Goal: Information Seeking & Learning: Check status

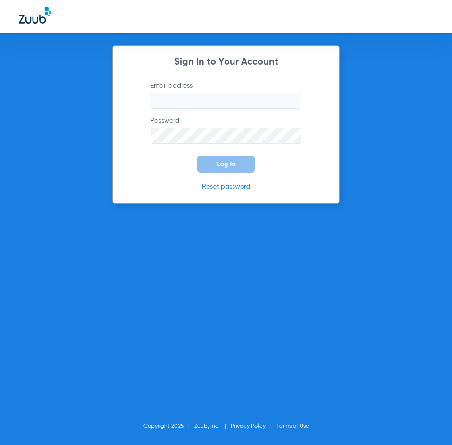
type input "[PERSON_NAME][EMAIL_ADDRESS][DOMAIN_NAME]"
click at [182, 160] on form "Email address [EMAIL_ADDRESS][DOMAIN_NAME] Password Log In" at bounding box center [225, 126] width 179 height 91
click at [209, 161] on button "Log In" at bounding box center [226, 164] width 58 height 17
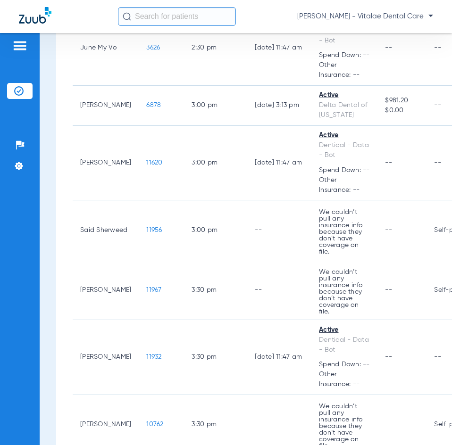
scroll to position [1650, 0]
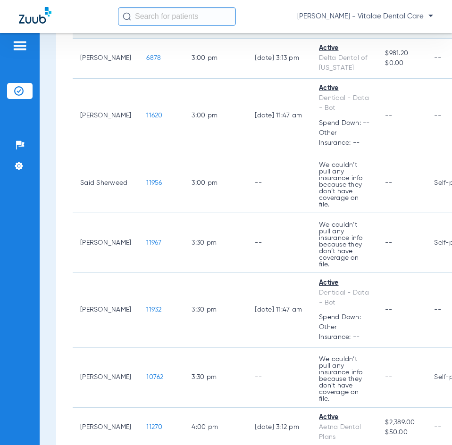
click at [146, 4] on span "3626" at bounding box center [153, 0] width 14 height 7
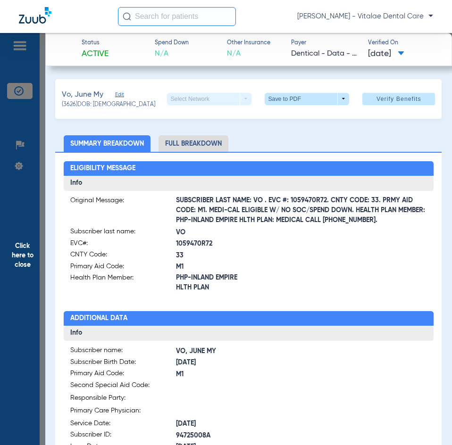
click at [23, 250] on span "Click here to close" at bounding box center [22, 255] width 45 height 445
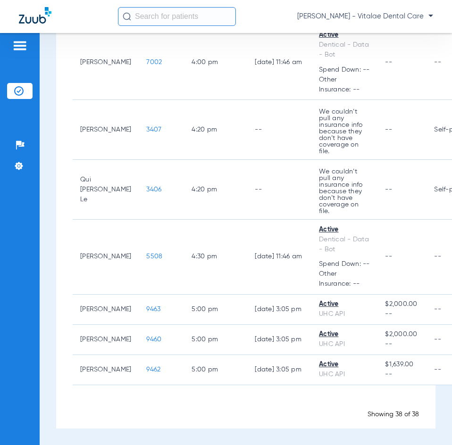
scroll to position [2546, 0]
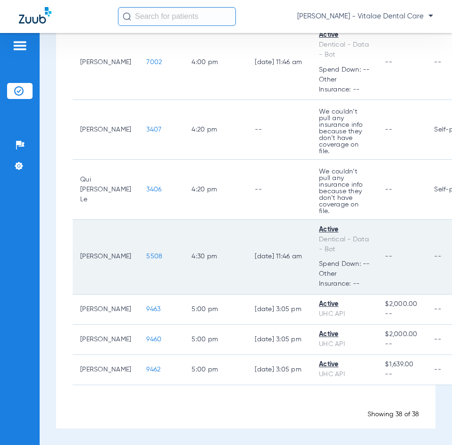
click at [149, 260] on span "5508" at bounding box center [154, 256] width 16 height 7
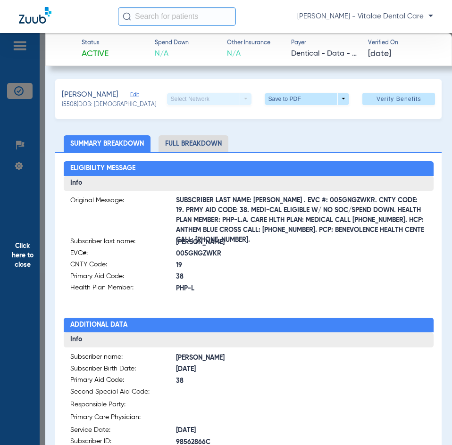
click at [24, 259] on span "Click here to close" at bounding box center [22, 255] width 45 height 445
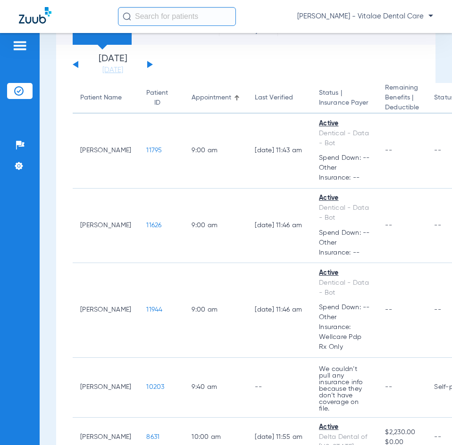
scroll to position [0, 0]
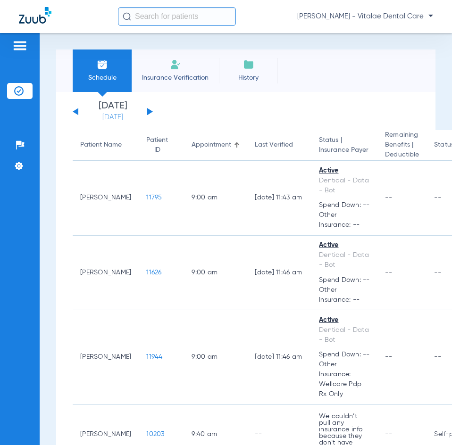
click at [123, 116] on link "[DATE]" at bounding box center [112, 117] width 57 height 9
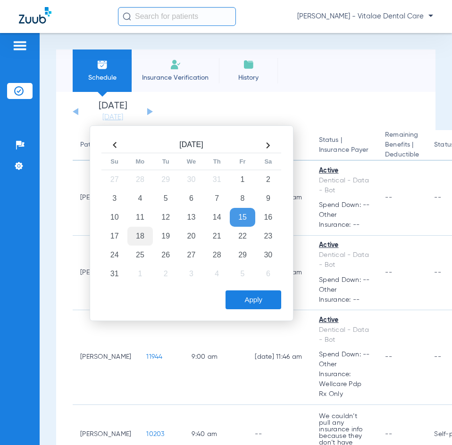
click at [140, 237] on td "18" at bounding box center [139, 236] width 25 height 19
click at [265, 298] on button "Apply" at bounding box center [253, 299] width 56 height 19
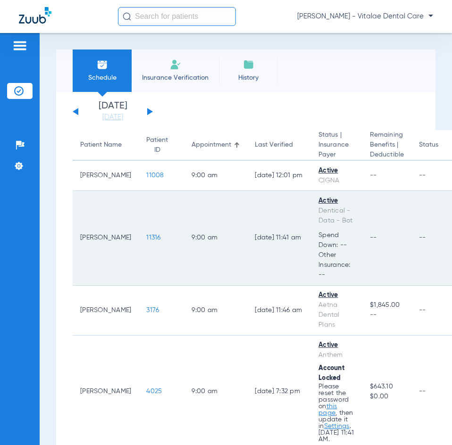
click at [146, 240] on span "11316" at bounding box center [153, 237] width 14 height 7
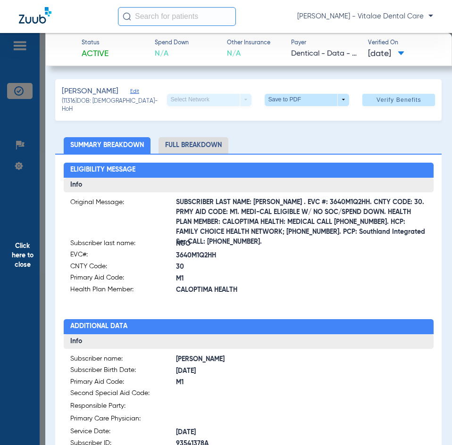
click at [39, 214] on span "Click here to close" at bounding box center [22, 255] width 45 height 445
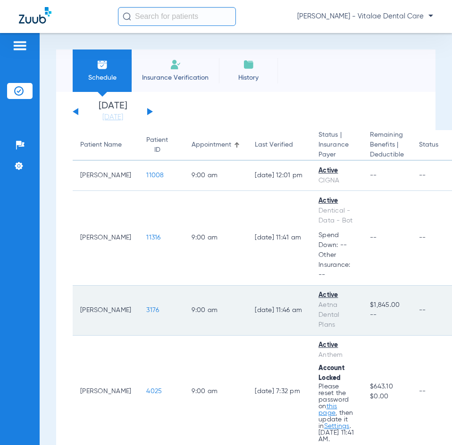
click at [146, 310] on span "3176" at bounding box center [152, 310] width 13 height 7
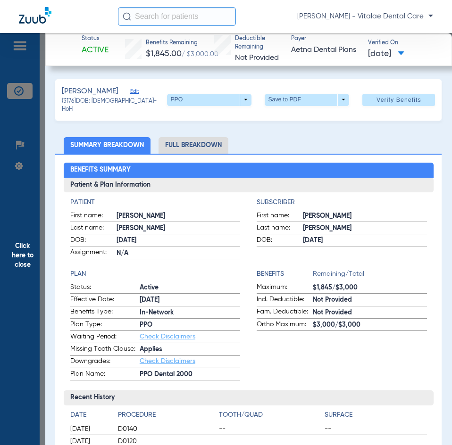
click at [28, 250] on span "Click here to close" at bounding box center [22, 255] width 45 height 445
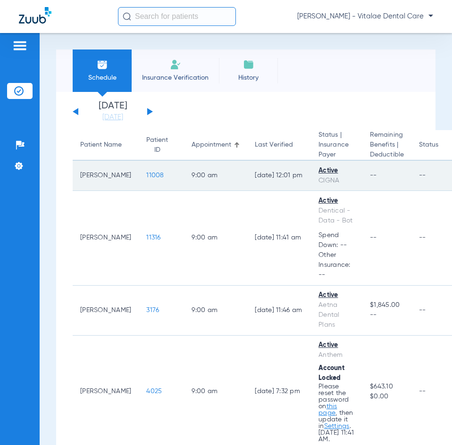
click at [146, 177] on span "11008" at bounding box center [154, 175] width 17 height 7
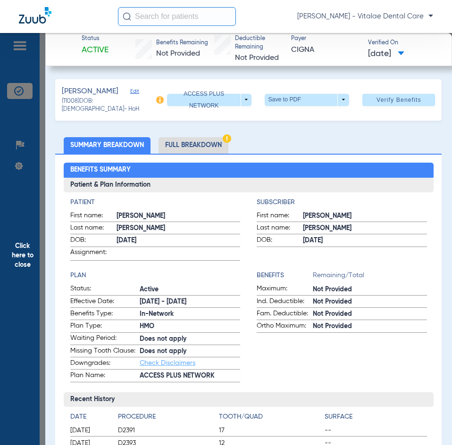
click at [199, 141] on li "Full Breakdown" at bounding box center [193, 145] width 70 height 17
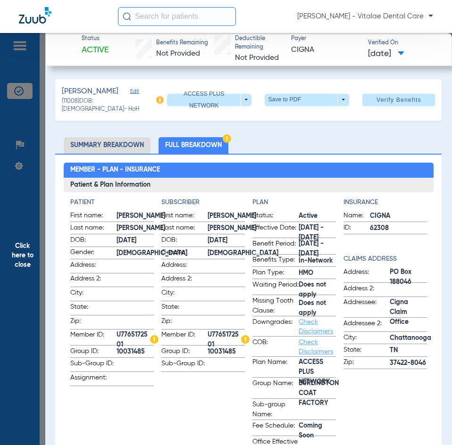
click at [114, 140] on li "Summary Breakdown" at bounding box center [107, 145] width 87 height 17
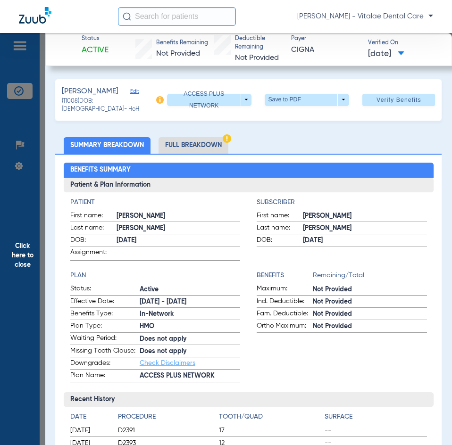
click at [27, 266] on span "Click here to close" at bounding box center [22, 255] width 45 height 445
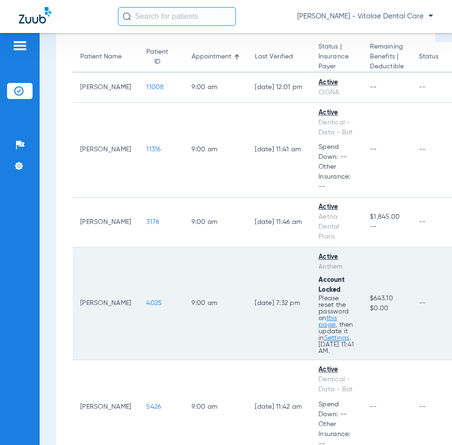
scroll to position [94, 0]
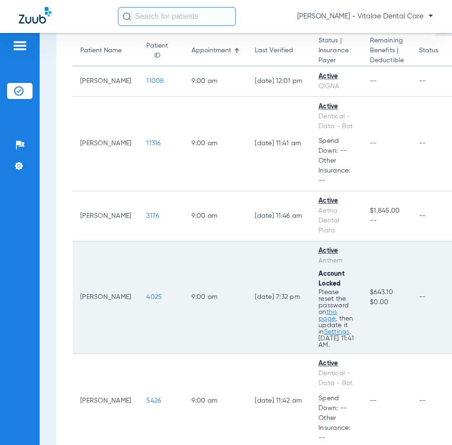
click at [146, 297] on span "4025" at bounding box center [154, 297] width 16 height 7
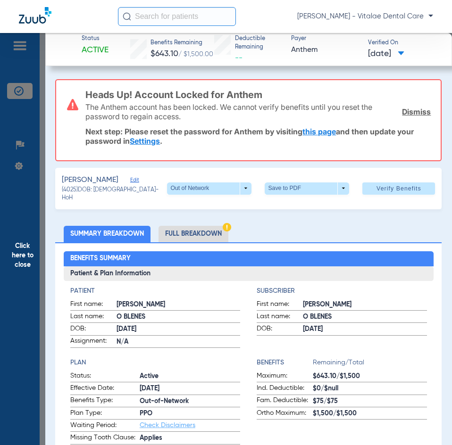
drag, startPoint x: 57, startPoint y: 79, endPoint x: 70, endPoint y: 100, distance: 25.2
click at [20, 257] on span "Click here to close" at bounding box center [22, 255] width 45 height 445
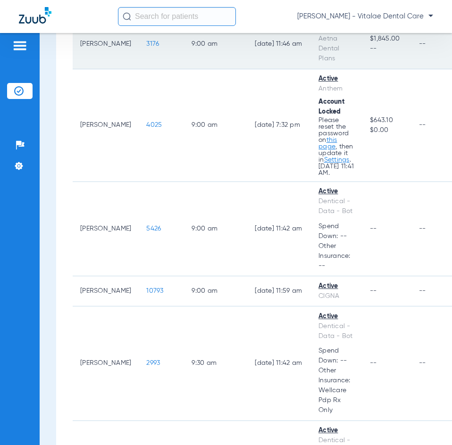
scroll to position [283, 0]
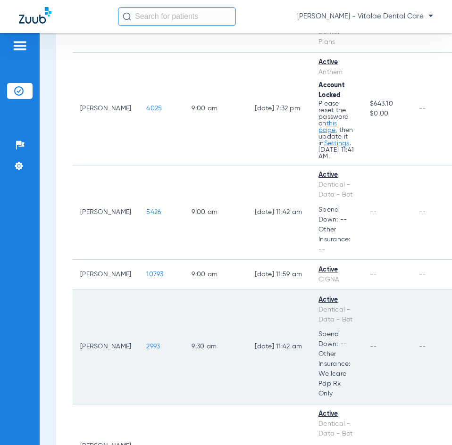
click at [146, 347] on span "2993" at bounding box center [153, 346] width 14 height 7
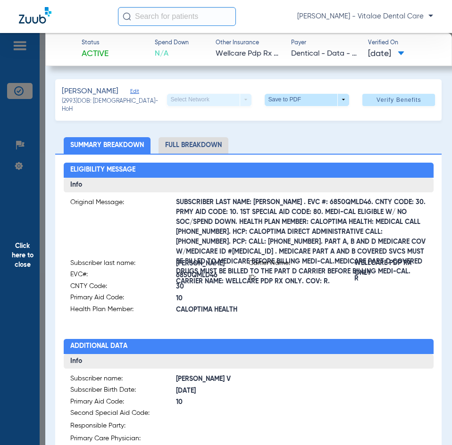
click at [21, 262] on span "Click here to close" at bounding box center [22, 255] width 45 height 445
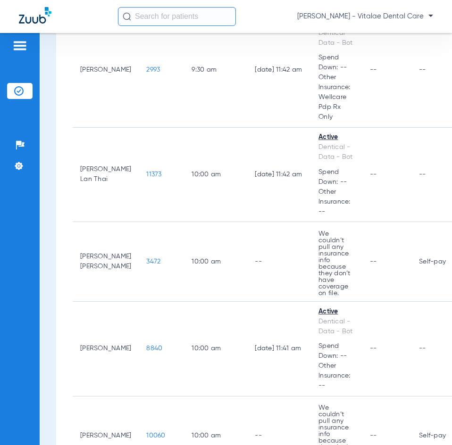
scroll to position [613, 0]
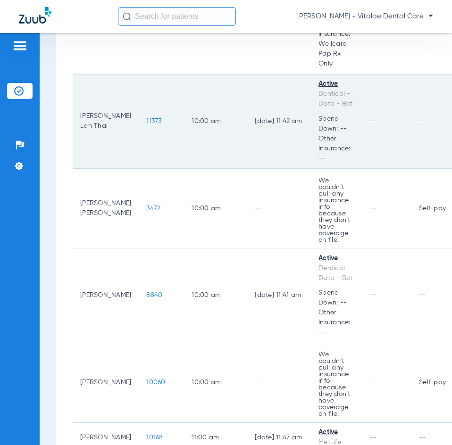
click at [146, 124] on span "11373" at bounding box center [153, 121] width 15 height 7
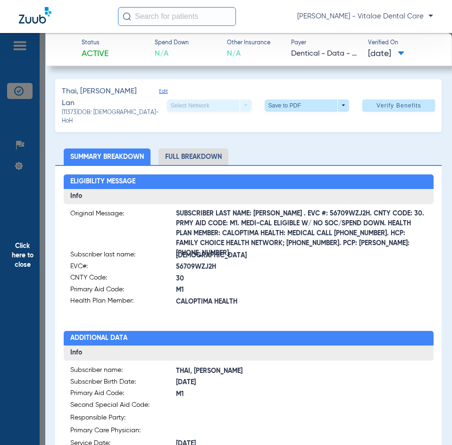
click at [41, 264] on span "Click here to close" at bounding box center [22, 255] width 45 height 445
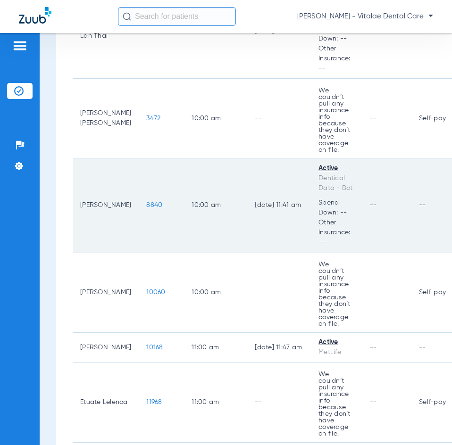
scroll to position [707, 0]
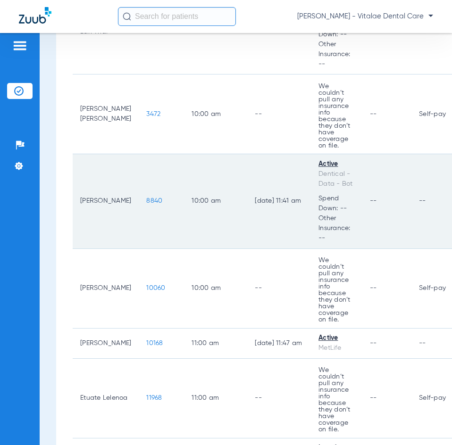
click at [146, 204] on span "8840" at bounding box center [154, 201] width 16 height 7
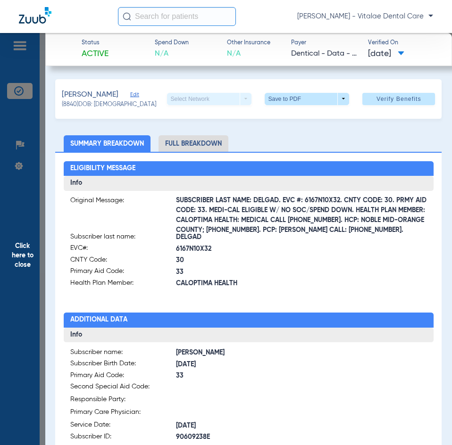
click at [35, 261] on span "Click here to close" at bounding box center [22, 255] width 45 height 445
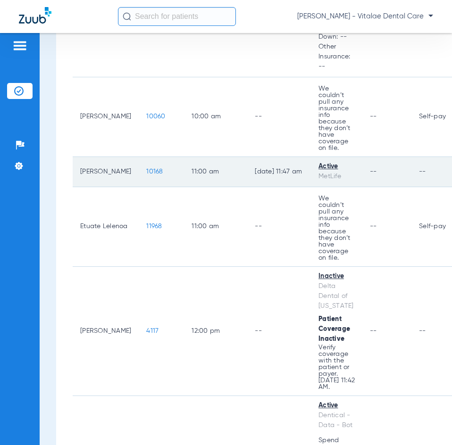
scroll to position [896, 0]
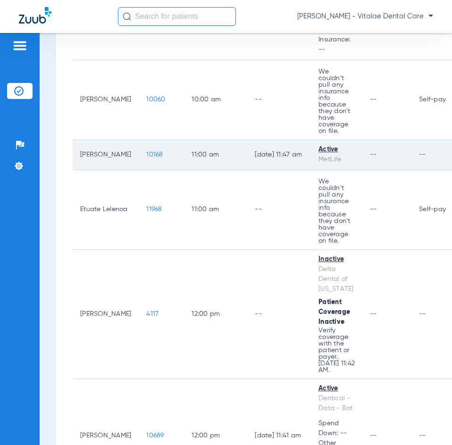
click at [146, 152] on span "10168" at bounding box center [154, 154] width 17 height 7
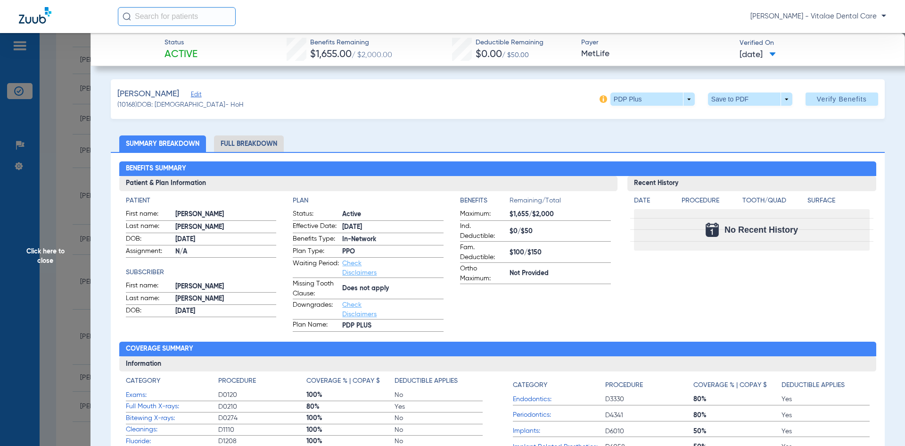
click at [45, 227] on span "Click here to close" at bounding box center [45, 256] width 91 height 446
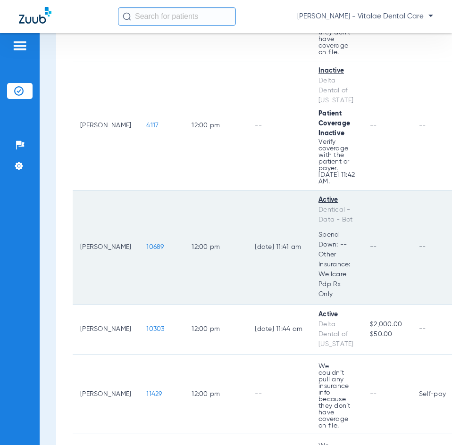
scroll to position [1226, 0]
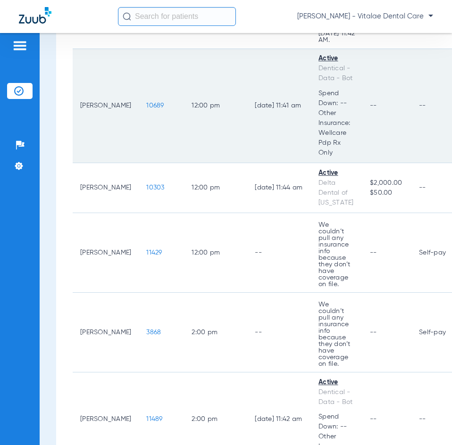
click at [146, 105] on span "10689" at bounding box center [154, 105] width 17 height 7
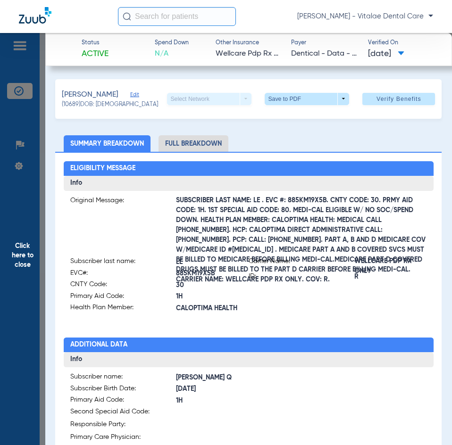
click at [10, 230] on span "Click here to close" at bounding box center [22, 255] width 45 height 445
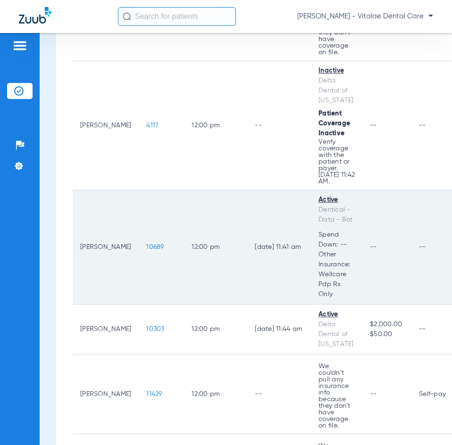
scroll to position [1037, 0]
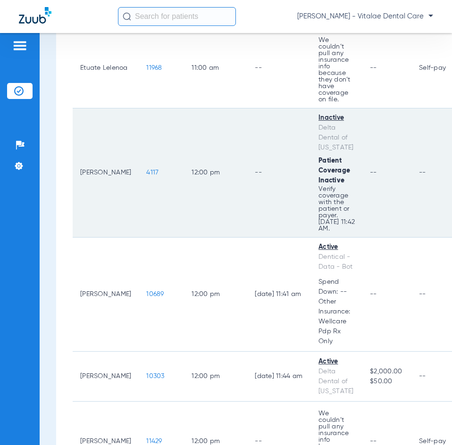
click at [146, 174] on span "4117" at bounding box center [152, 172] width 12 height 7
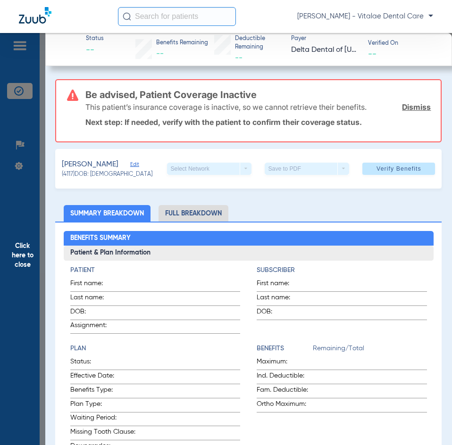
click at [23, 214] on span "Click here to close" at bounding box center [22, 255] width 45 height 445
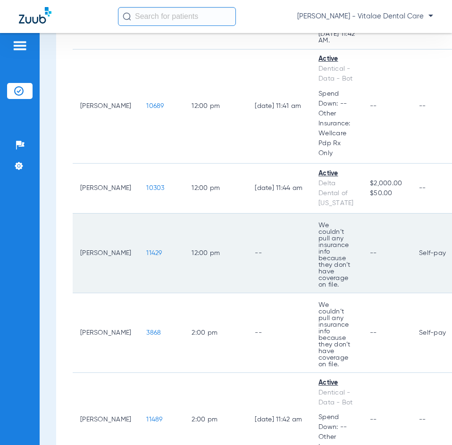
scroll to position [1226, 0]
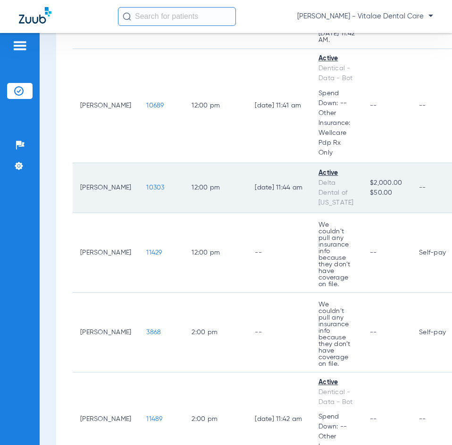
click at [146, 190] on span "10303" at bounding box center [155, 187] width 18 height 7
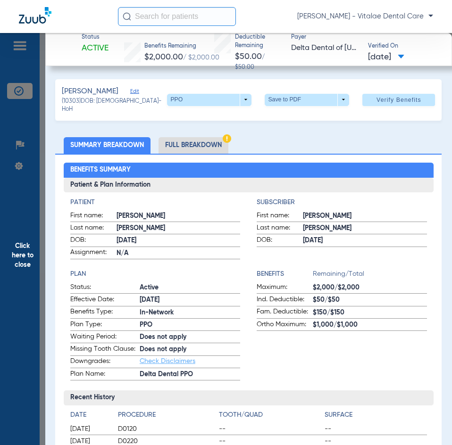
click at [28, 264] on span "Click here to close" at bounding box center [22, 255] width 45 height 445
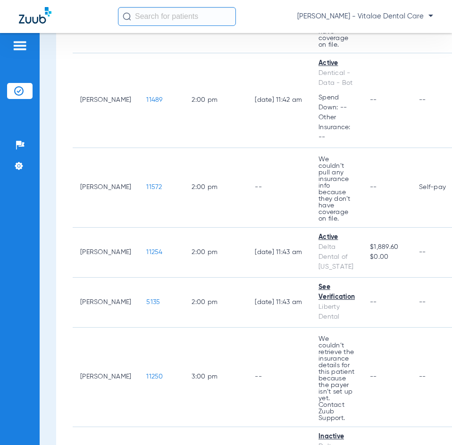
scroll to position [1556, 0]
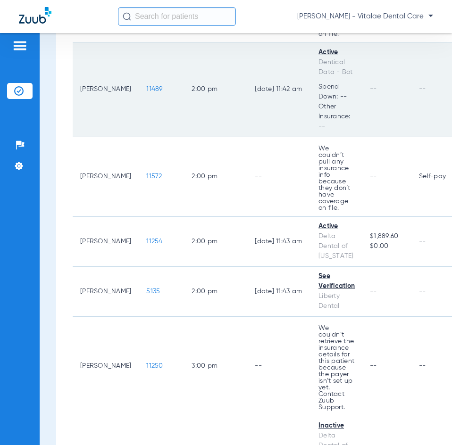
click at [146, 88] on span "11489" at bounding box center [154, 89] width 16 height 7
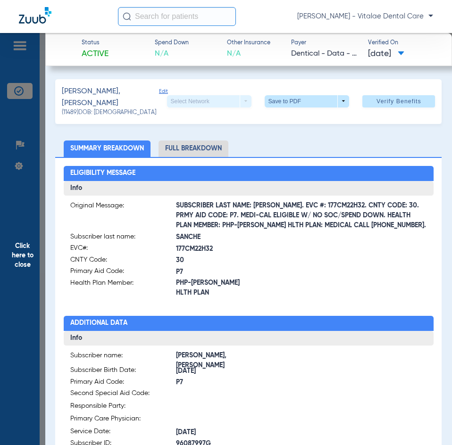
click at [33, 235] on span "Click here to close" at bounding box center [22, 255] width 45 height 445
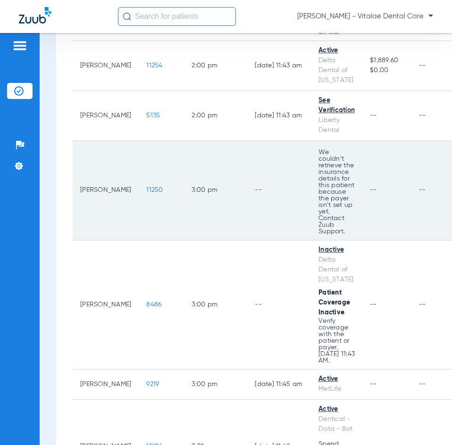
scroll to position [1745, 0]
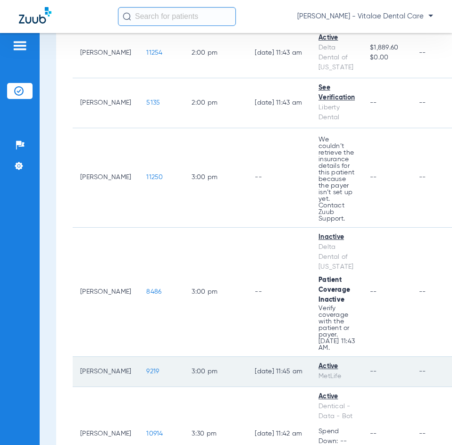
click at [146, 369] on span "9219" at bounding box center [152, 371] width 13 height 7
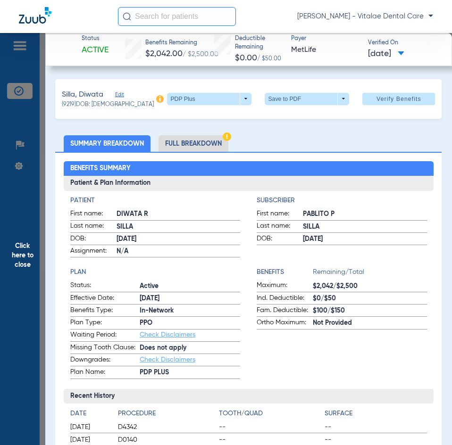
drag, startPoint x: 10, startPoint y: 242, endPoint x: 28, endPoint y: 236, distance: 19.2
click at [10, 242] on span "Click here to close" at bounding box center [22, 255] width 45 height 445
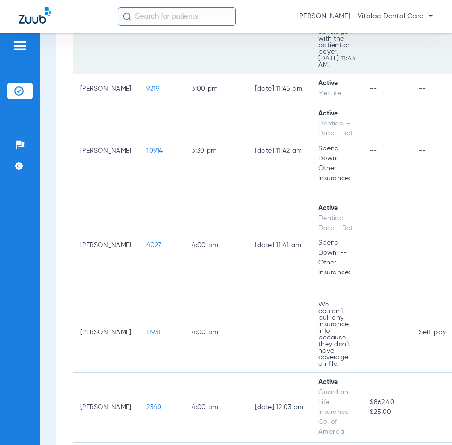
scroll to position [2075, 0]
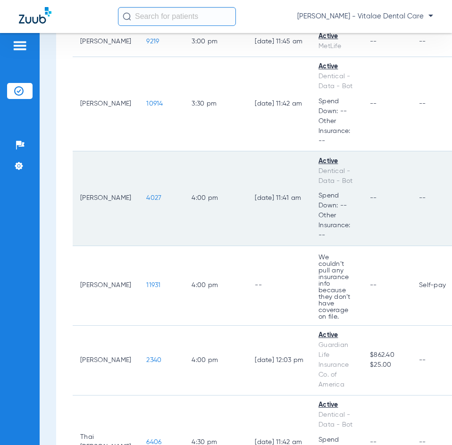
click at [146, 196] on span "4027" at bounding box center [153, 198] width 15 height 7
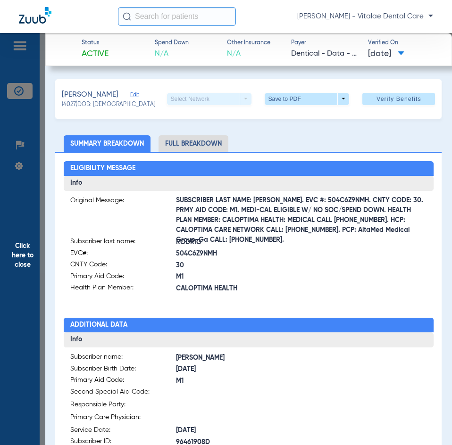
click at [27, 256] on span "Click here to close" at bounding box center [22, 255] width 45 height 445
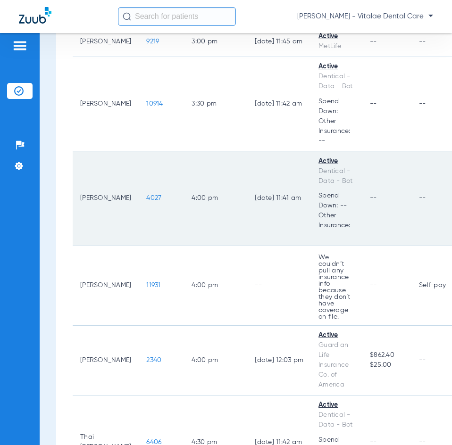
scroll to position [2169, 0]
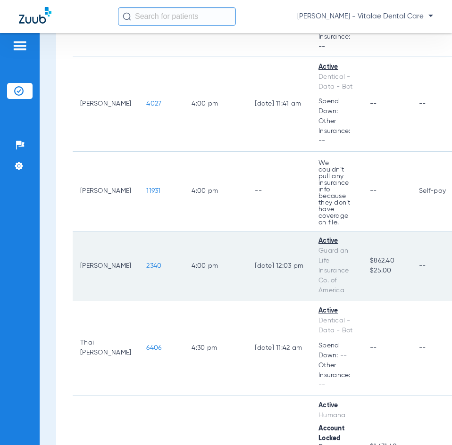
click at [146, 265] on span "2340" at bounding box center [153, 266] width 15 height 7
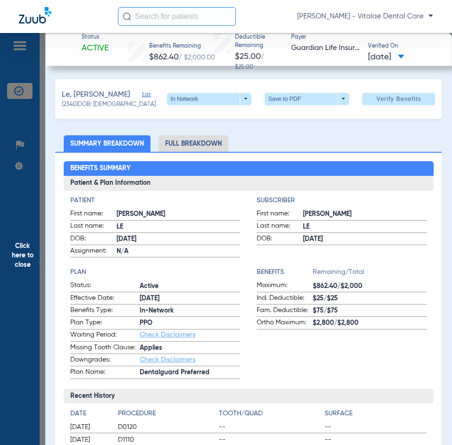
click at [35, 240] on span "Click here to close" at bounding box center [22, 255] width 45 height 445
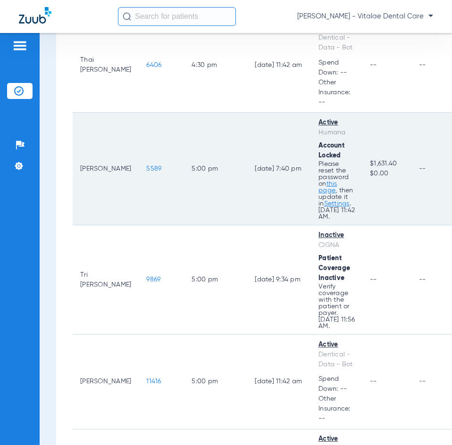
scroll to position [2499, 0]
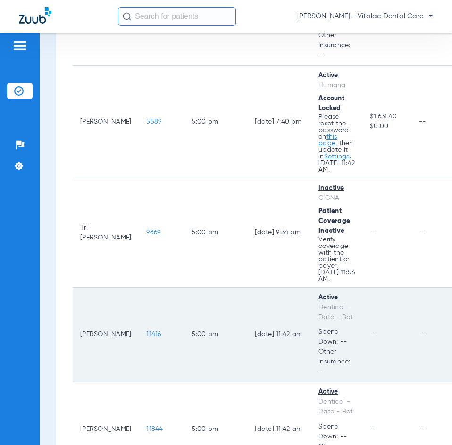
click at [146, 333] on span "11416" at bounding box center [153, 334] width 15 height 7
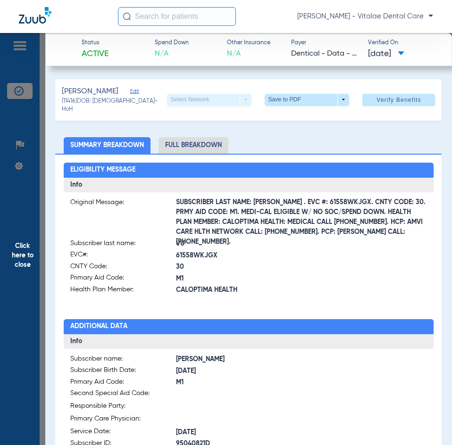
click at [13, 290] on span "Click here to close" at bounding box center [22, 255] width 45 height 445
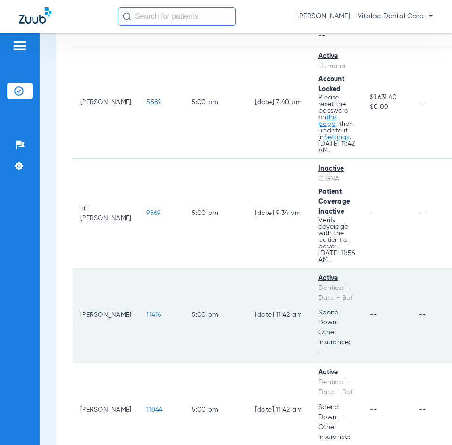
scroll to position [2594, 0]
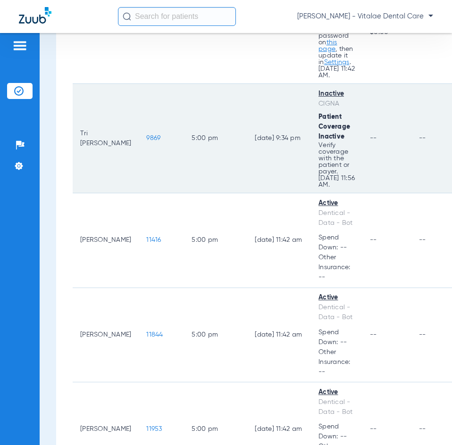
click at [146, 137] on span "9869" at bounding box center [153, 138] width 14 height 7
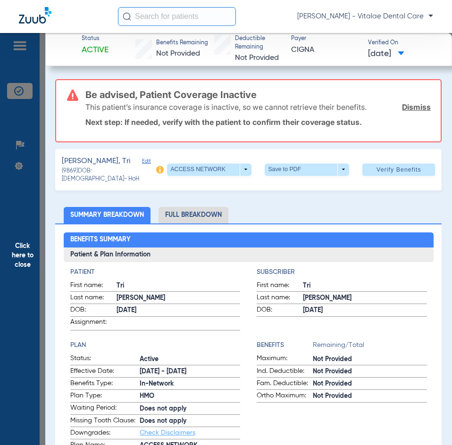
click at [28, 240] on span "Click here to close" at bounding box center [22, 255] width 45 height 445
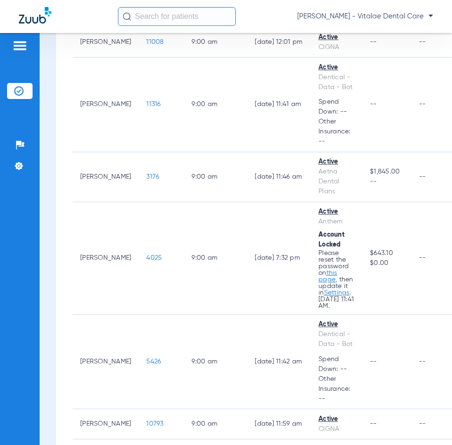
scroll to position [0, 0]
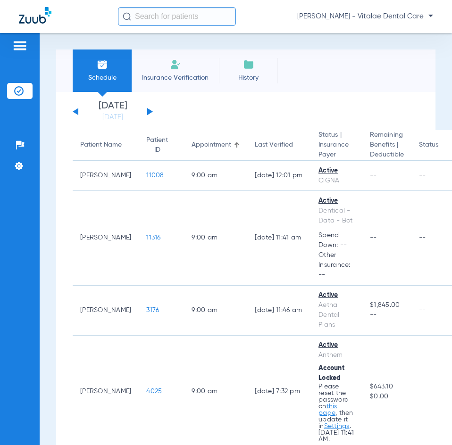
click at [149, 113] on button at bounding box center [150, 111] width 6 height 7
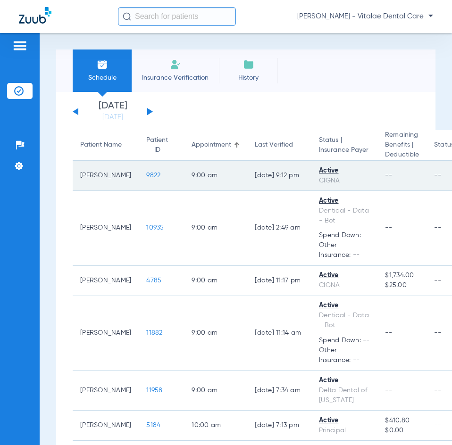
click at [147, 176] on span "9822" at bounding box center [153, 175] width 14 height 7
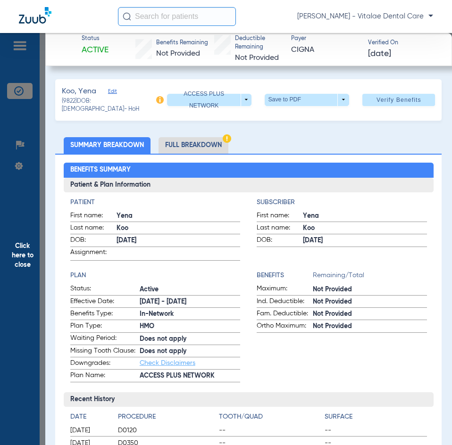
click at [25, 261] on span "Click here to close" at bounding box center [22, 255] width 45 height 445
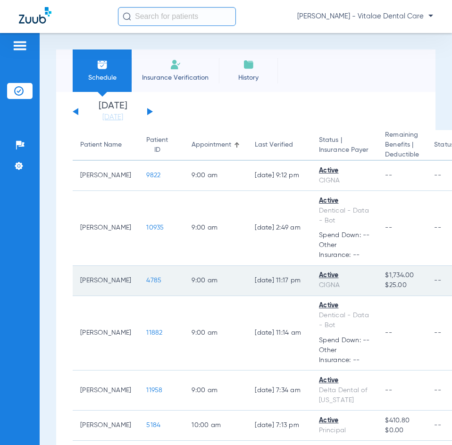
click at [152, 296] on td "4785" at bounding box center [161, 281] width 45 height 30
click at [146, 284] on span "4785" at bounding box center [153, 280] width 15 height 7
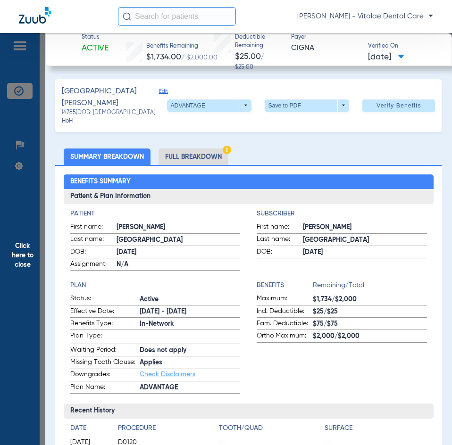
click at [36, 241] on span "Click here to close" at bounding box center [22, 255] width 45 height 445
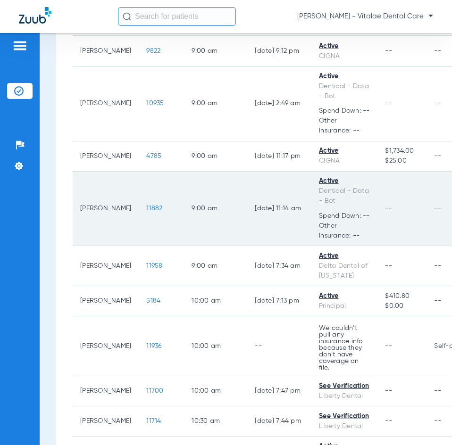
scroll to position [141, 0]
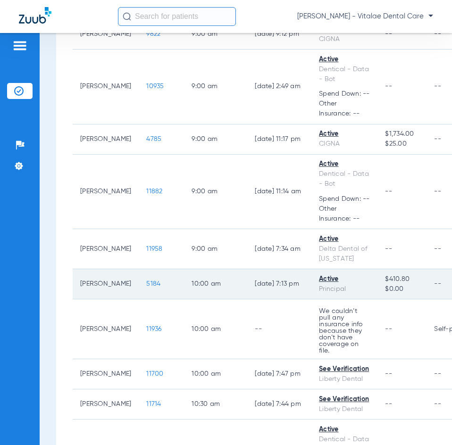
click at [146, 287] on span "5184" at bounding box center [153, 284] width 14 height 7
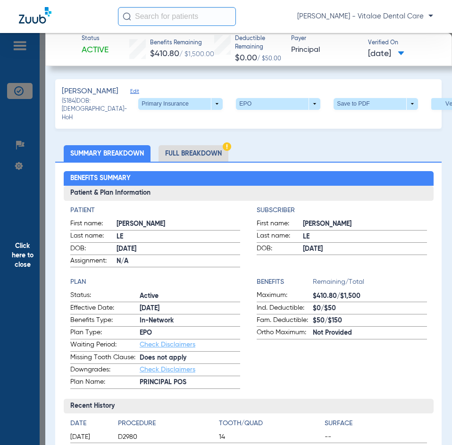
drag, startPoint x: 22, startPoint y: 250, endPoint x: 38, endPoint y: 249, distance: 15.6
click at [29, 249] on span "Click here to close" at bounding box center [22, 255] width 45 height 445
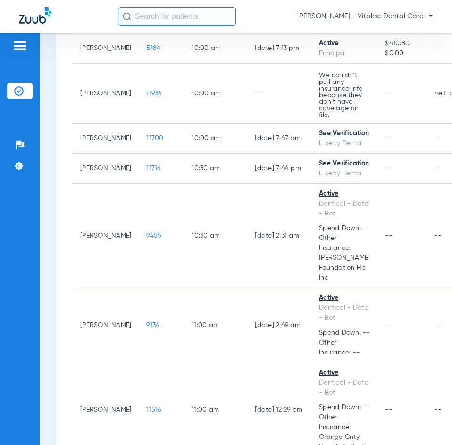
scroll to position [424, 0]
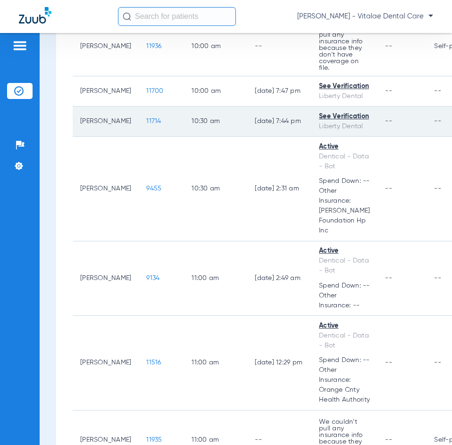
click at [334, 122] on div "See Verification" at bounding box center [344, 117] width 51 height 10
click at [146, 124] on span "11714" at bounding box center [153, 121] width 15 height 7
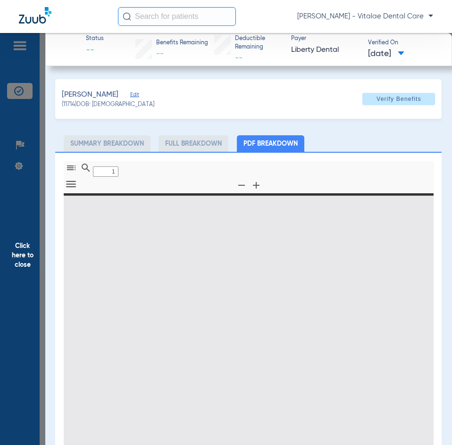
type input "0"
select select "page-width"
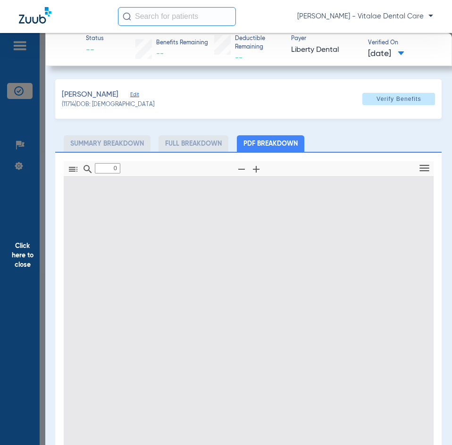
type input "1"
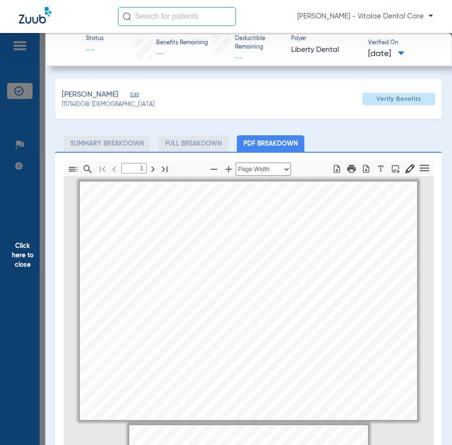
click at [21, 221] on span "Click here to close" at bounding box center [22, 255] width 45 height 445
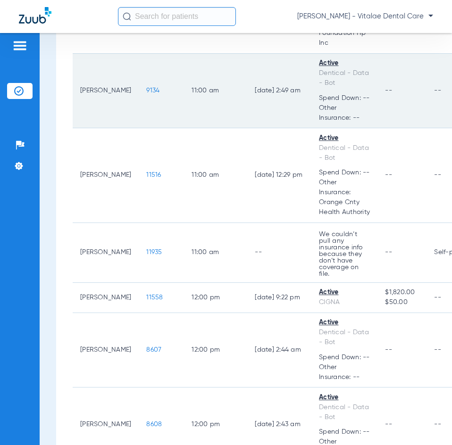
scroll to position [613, 0]
click at [146, 93] on span "9134" at bounding box center [152, 89] width 13 height 7
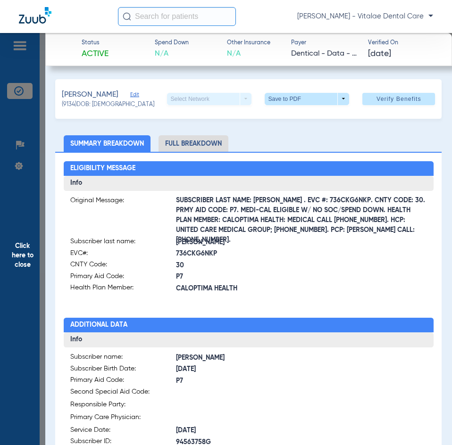
click at [17, 266] on span "Click here to close" at bounding box center [22, 255] width 45 height 445
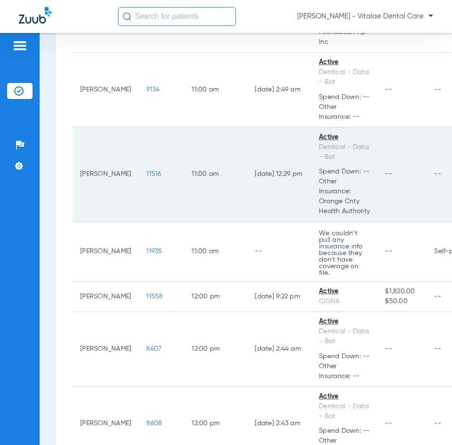
click at [146, 177] on span "11516" at bounding box center [153, 174] width 15 height 7
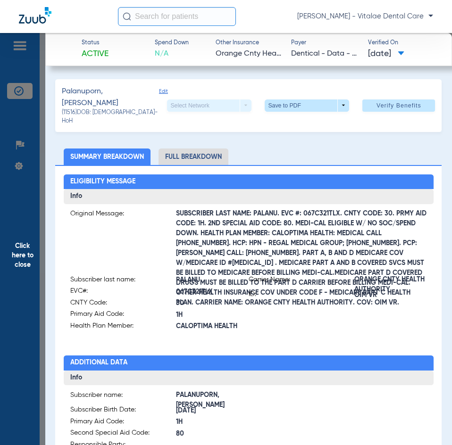
click at [26, 250] on span "Click here to close" at bounding box center [22, 255] width 45 height 445
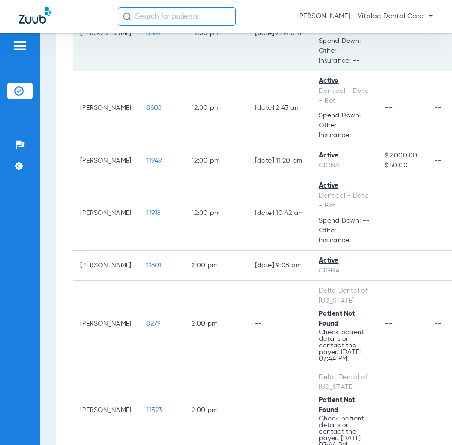
scroll to position [943, 0]
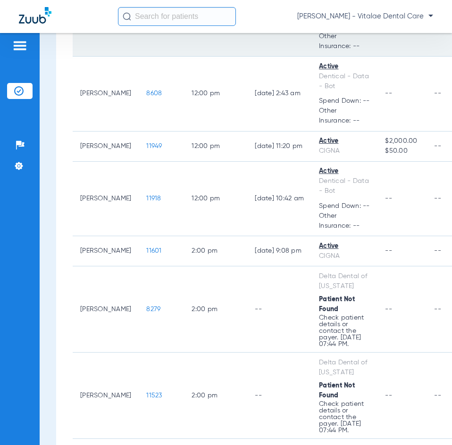
click at [149, 22] on span "8607" at bounding box center [153, 19] width 15 height 7
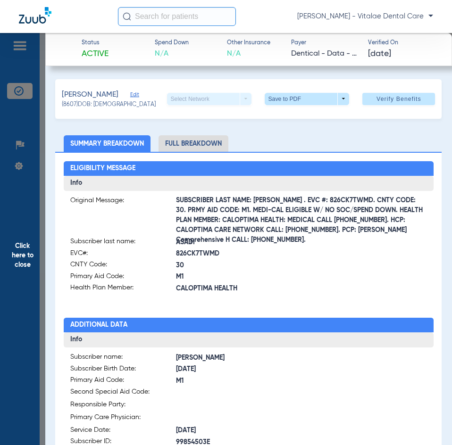
click at [29, 260] on span "Click here to close" at bounding box center [22, 255] width 45 height 445
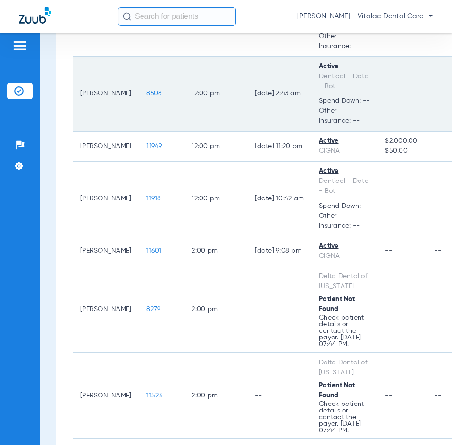
click at [93, 132] on td "[PERSON_NAME]" at bounding box center [106, 94] width 66 height 75
click at [146, 97] on span "8608" at bounding box center [154, 93] width 16 height 7
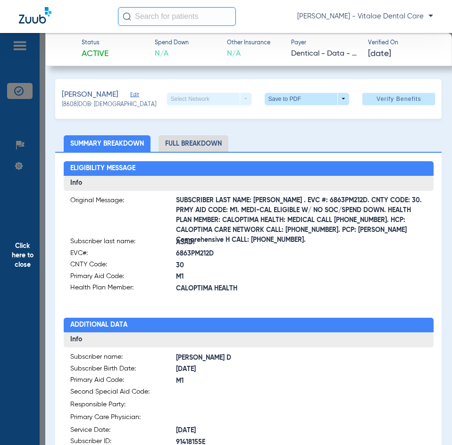
click at [26, 255] on span "Click here to close" at bounding box center [22, 255] width 45 height 445
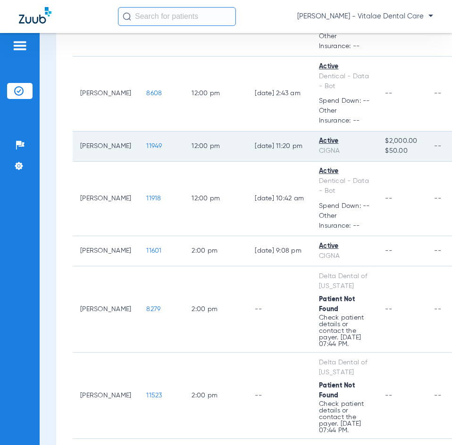
click at [146, 149] on span "11949" at bounding box center [154, 146] width 16 height 7
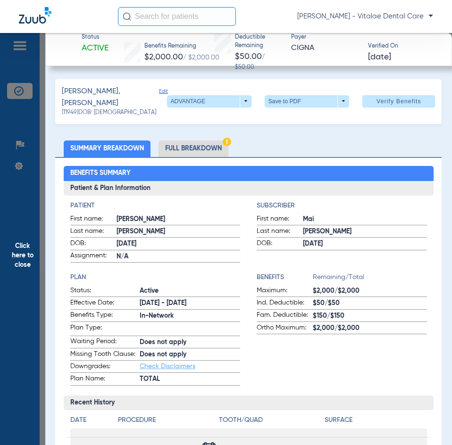
click at [17, 254] on span "Click here to close" at bounding box center [22, 255] width 45 height 445
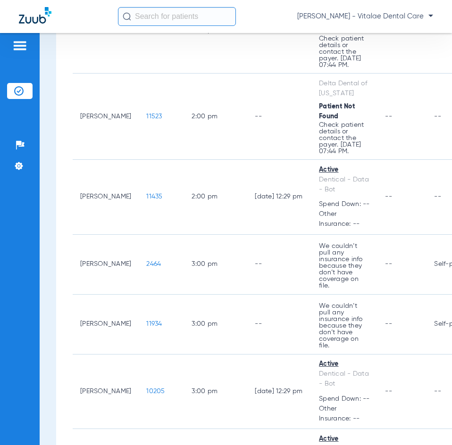
scroll to position [1226, 0]
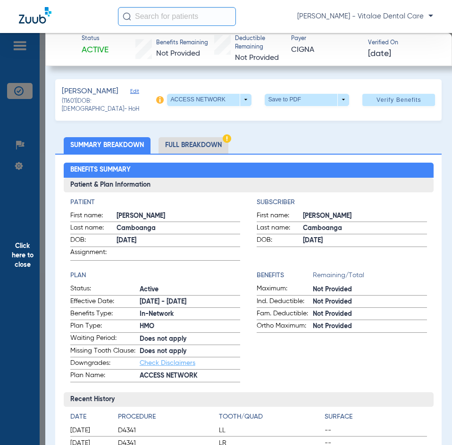
click at [25, 256] on span "Click here to close" at bounding box center [22, 255] width 45 height 445
